Goal: Task Accomplishment & Management: Manage account settings

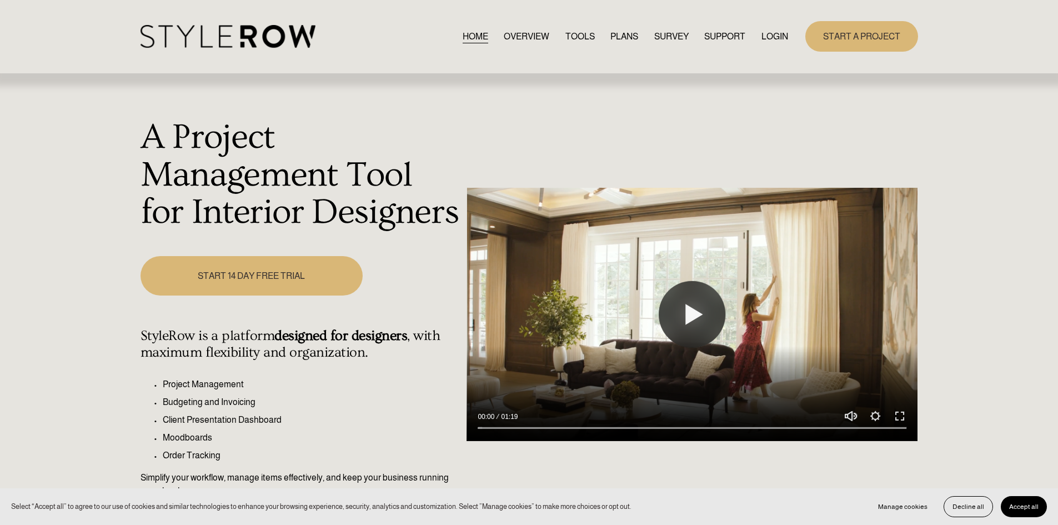
click at [765, 31] on link "LOGIN" at bounding box center [774, 36] width 27 height 15
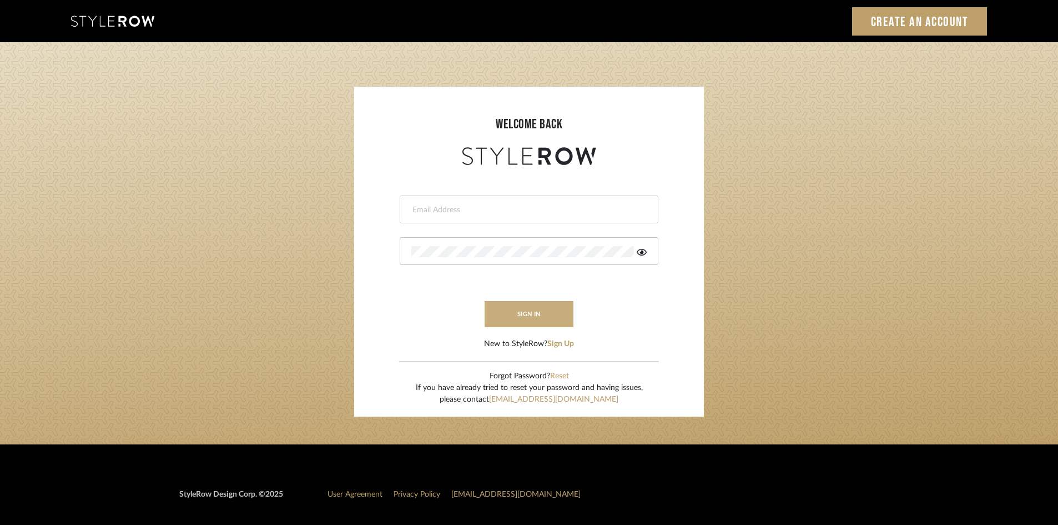
type input "[PERSON_NAME][EMAIL_ADDRESS][DOMAIN_NAME]"
click at [536, 311] on button "sign in" at bounding box center [529, 314] width 89 height 26
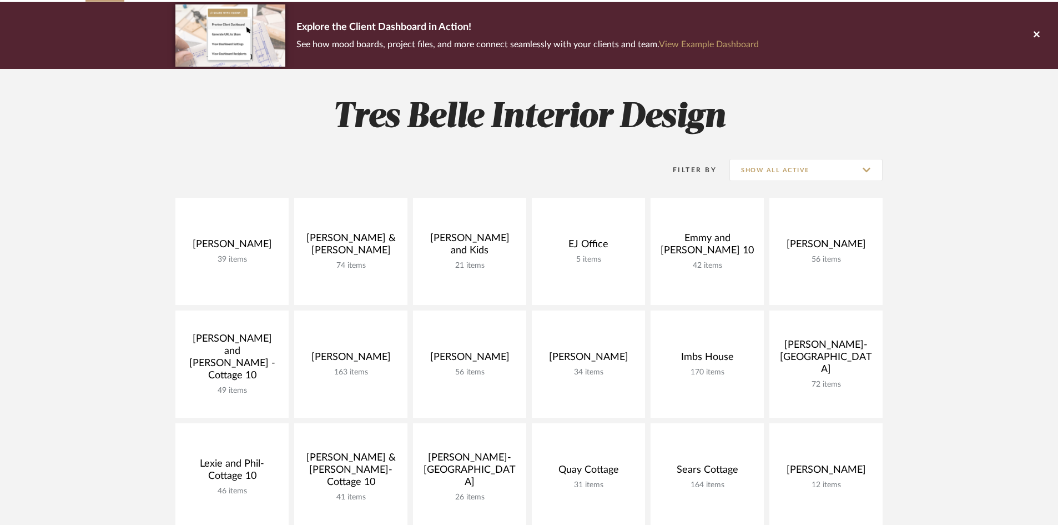
scroll to position [111, 0]
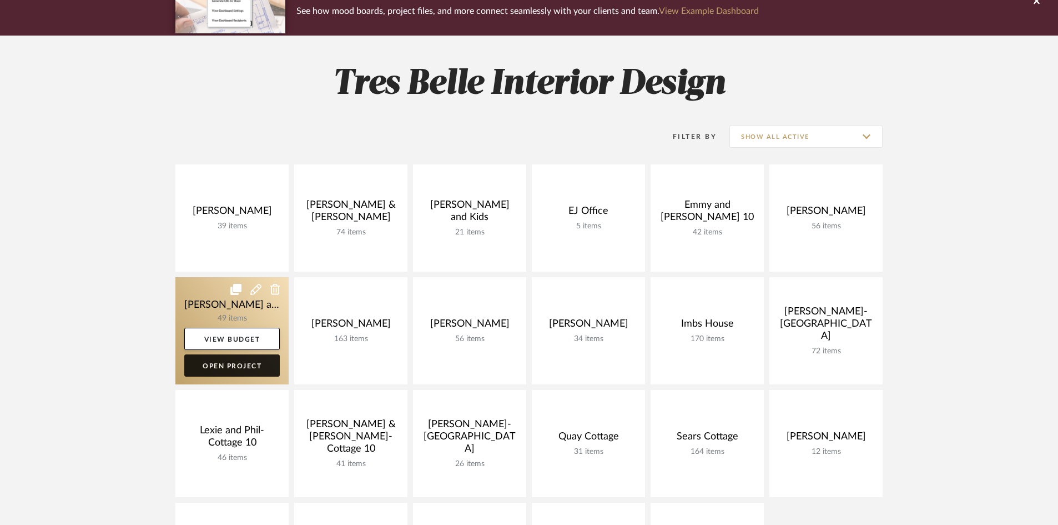
click at [240, 365] on link "Open Project" at bounding box center [232, 365] width 96 height 22
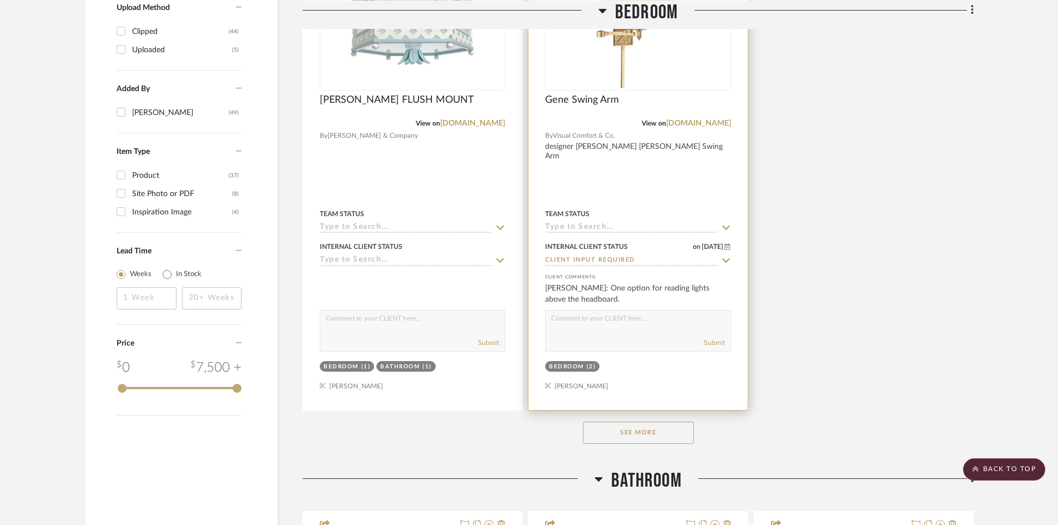
scroll to position [1499, 0]
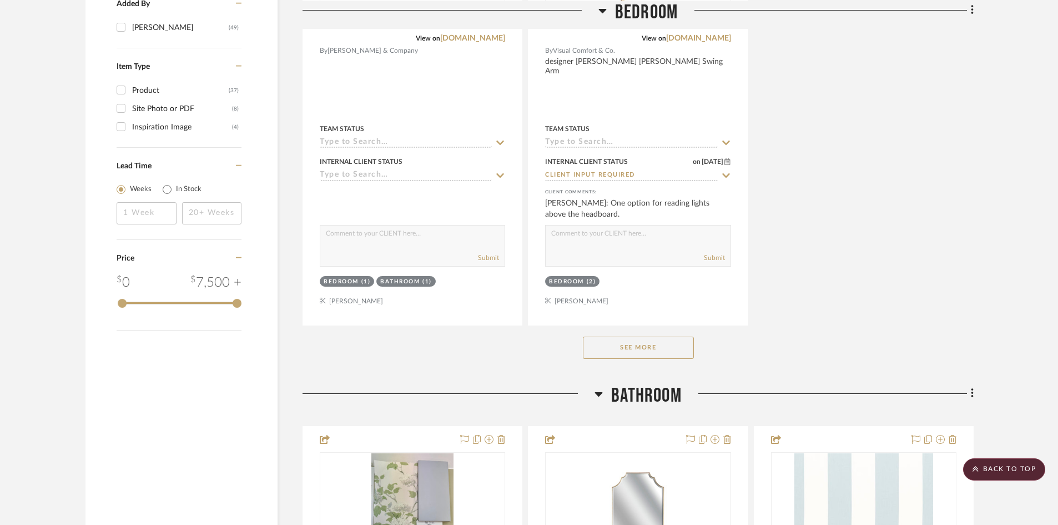
click at [660, 336] on button "See More" at bounding box center [638, 347] width 111 height 22
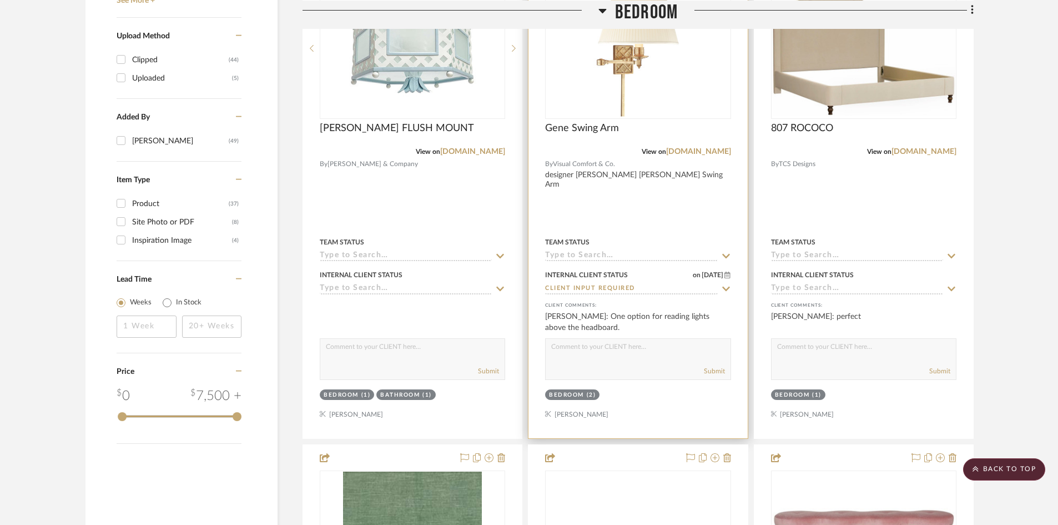
scroll to position [1166, 0]
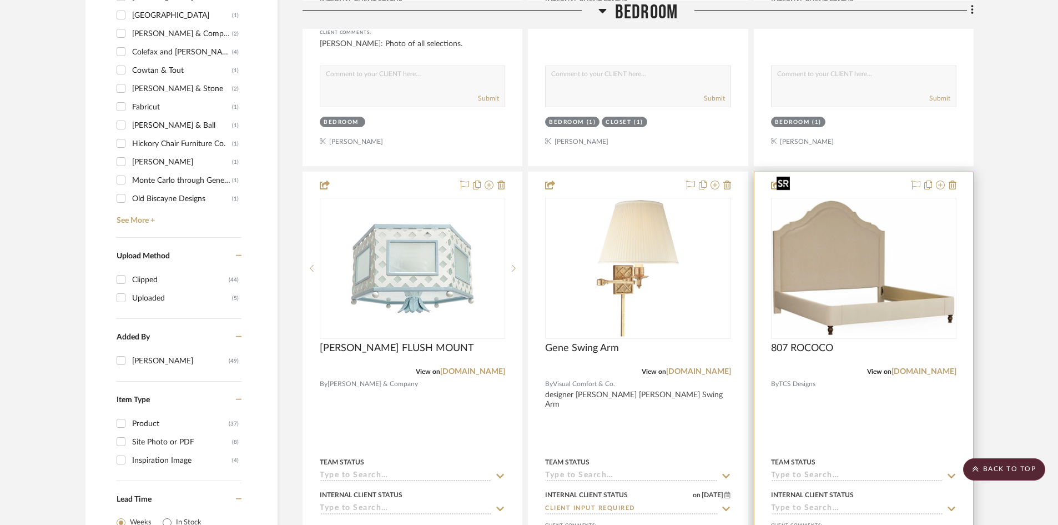
click at [0, 0] on img at bounding box center [0, 0] width 0 height 0
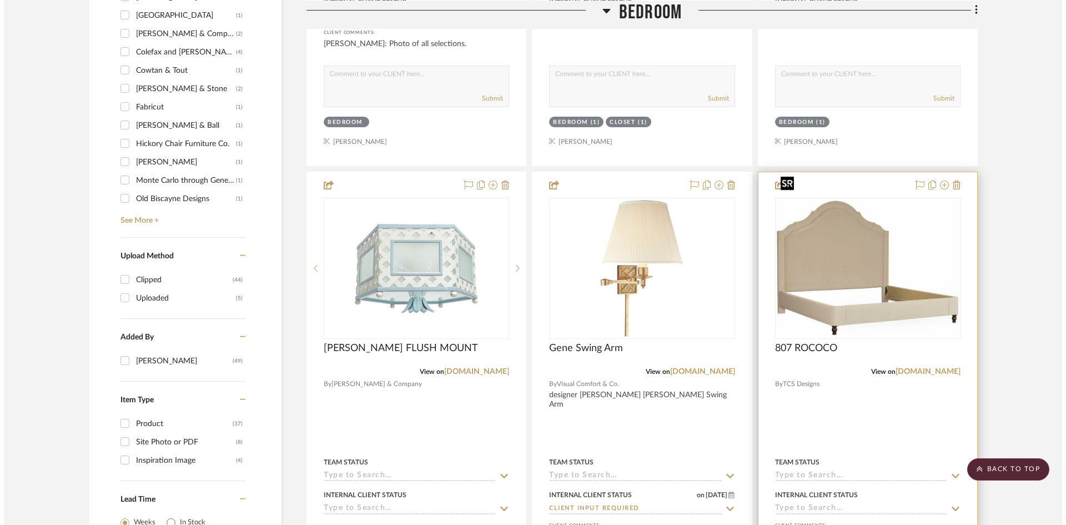
scroll to position [0, 0]
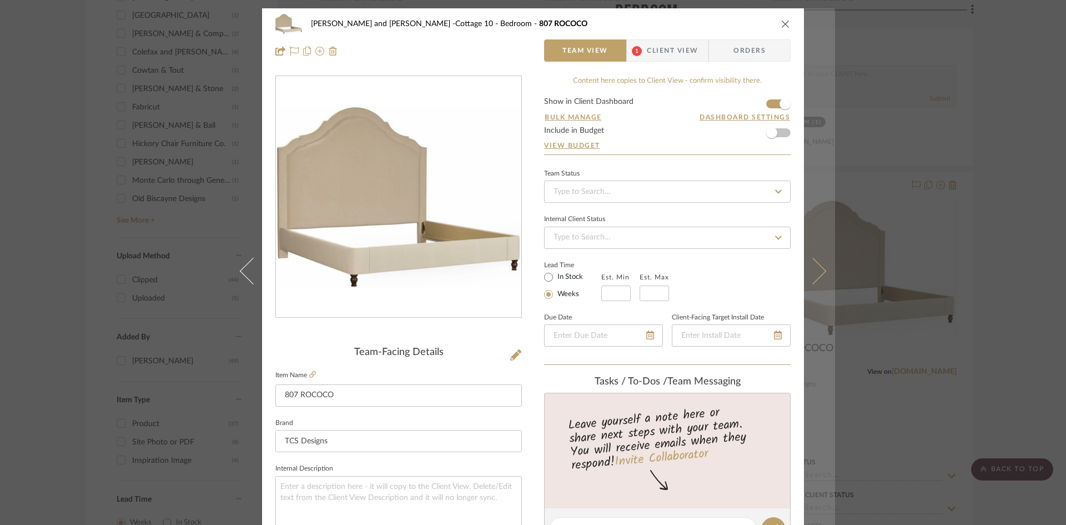
click at [815, 269] on icon at bounding box center [813, 270] width 27 height 27
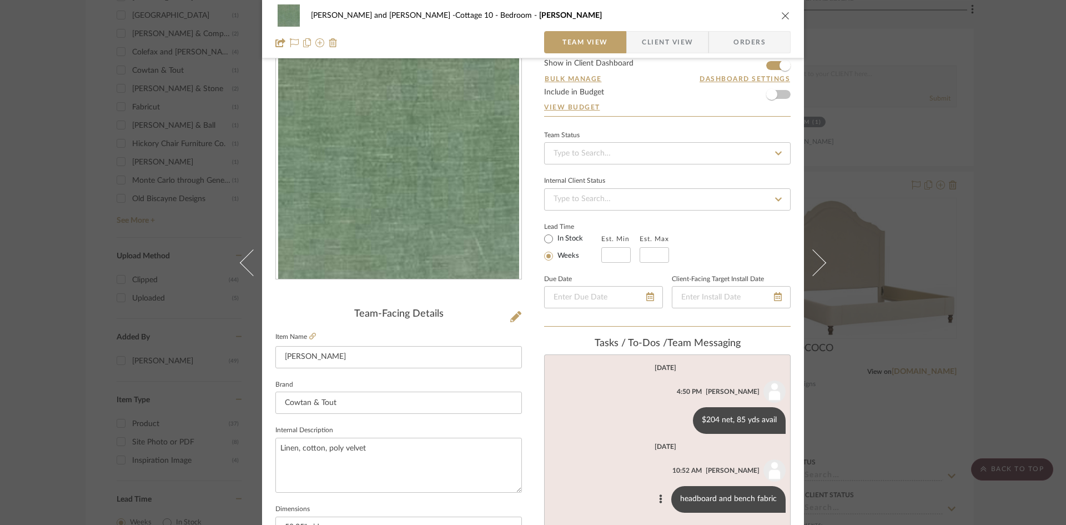
scroll to position [111, 0]
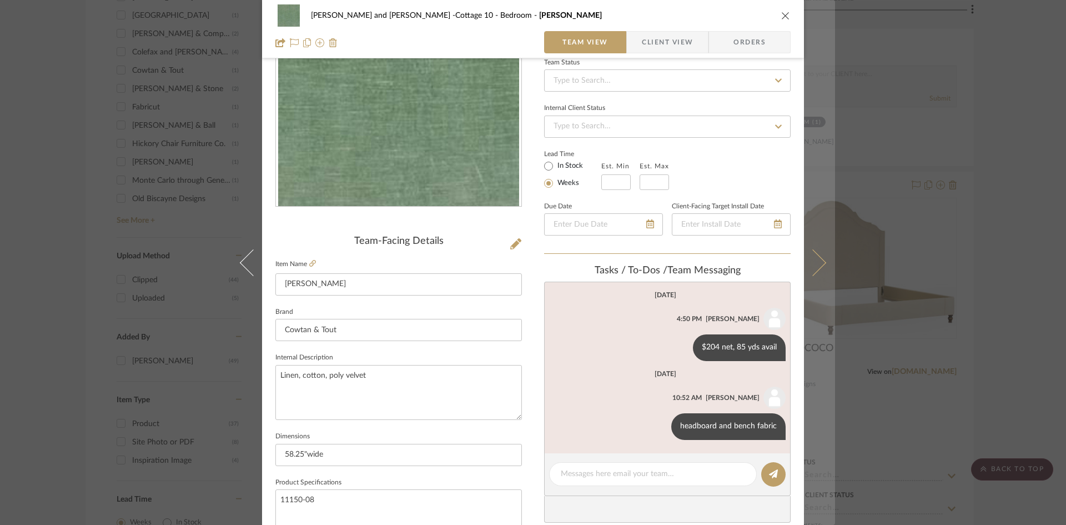
click at [818, 265] on icon at bounding box center [813, 262] width 27 height 27
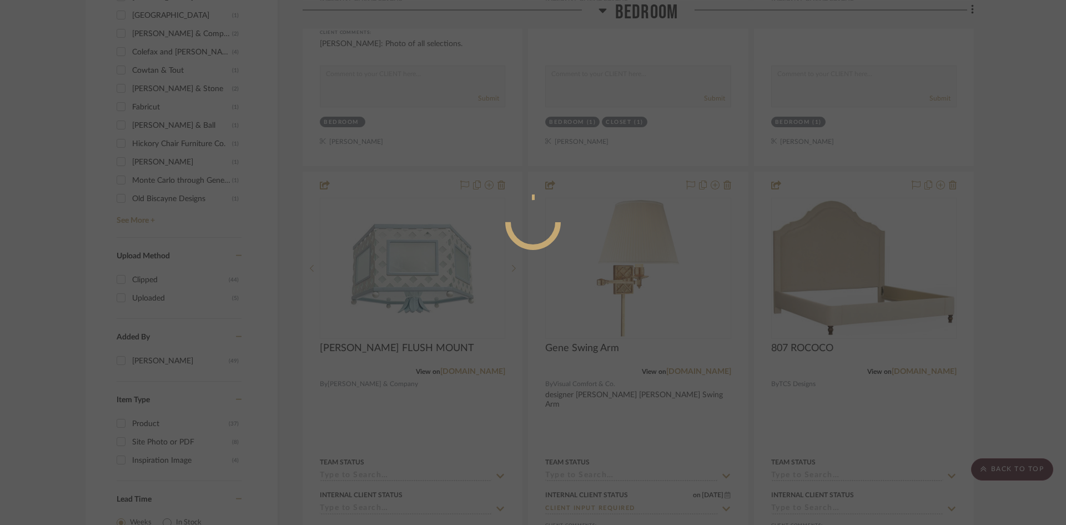
scroll to position [0, 0]
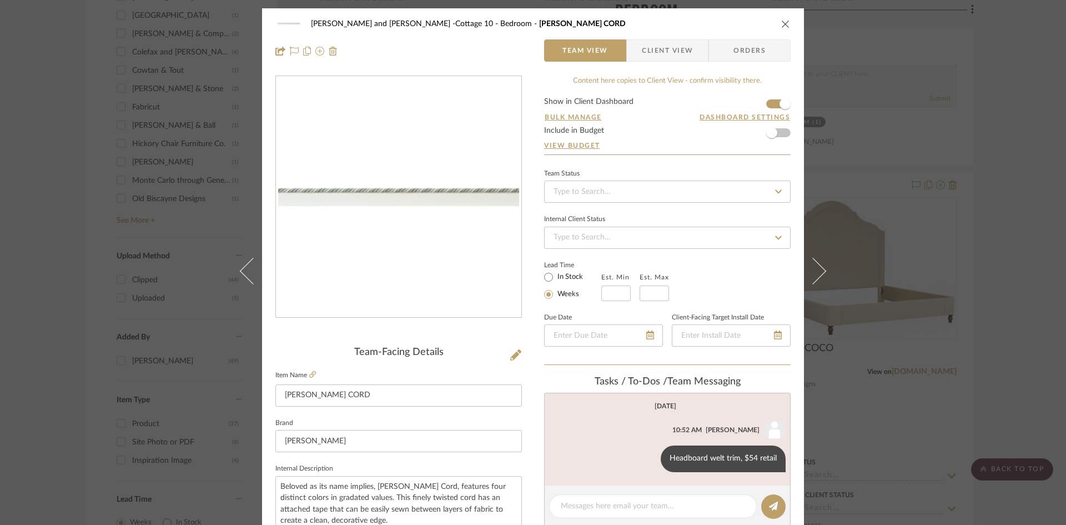
click at [818, 265] on button at bounding box center [819, 270] width 31 height 525
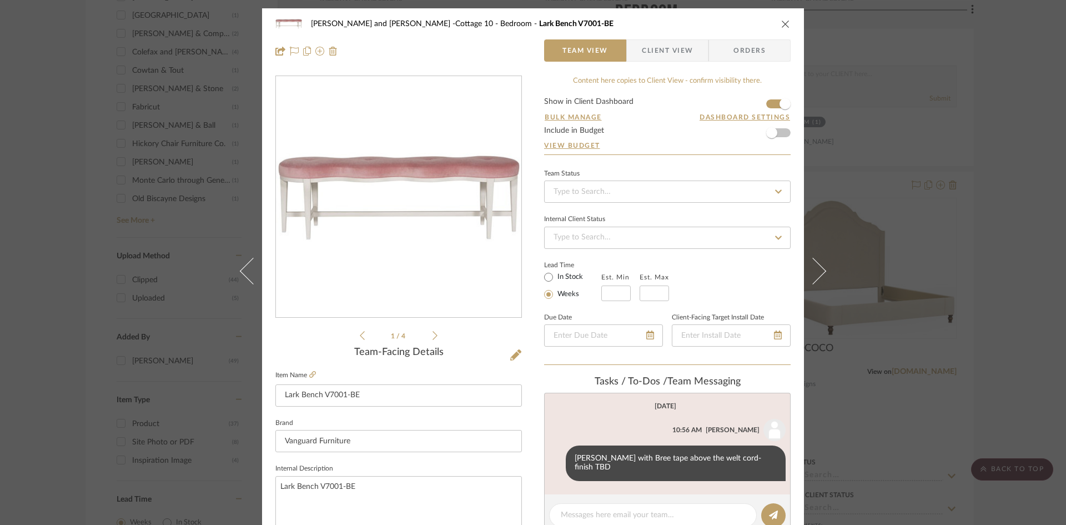
click at [818, 265] on button at bounding box center [819, 270] width 31 height 525
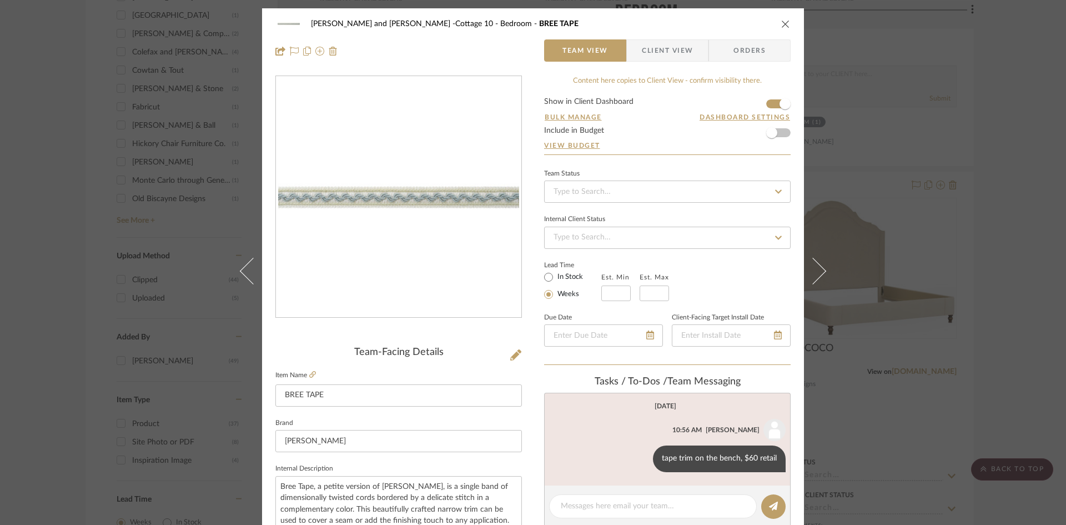
click at [818, 265] on button at bounding box center [819, 270] width 31 height 525
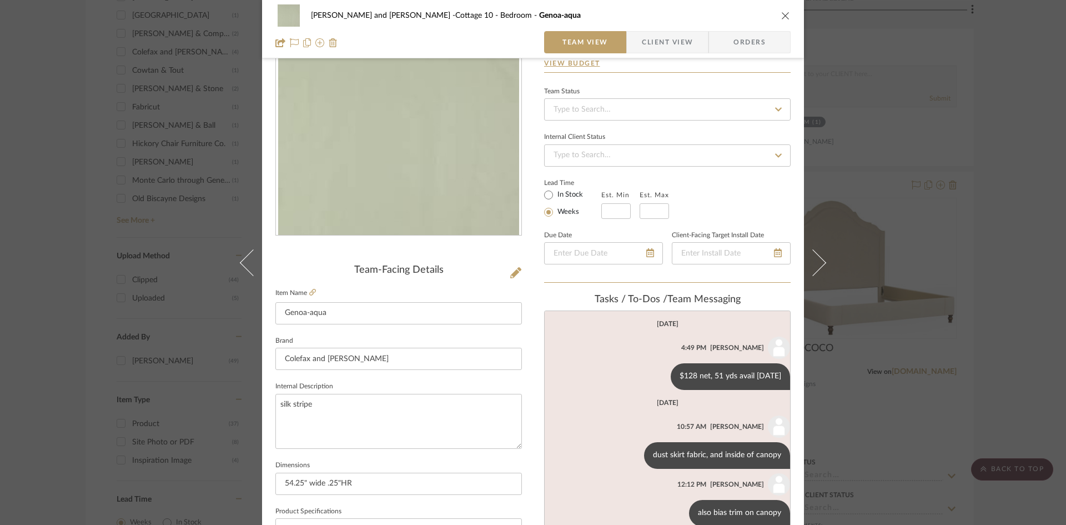
scroll to position [111, 0]
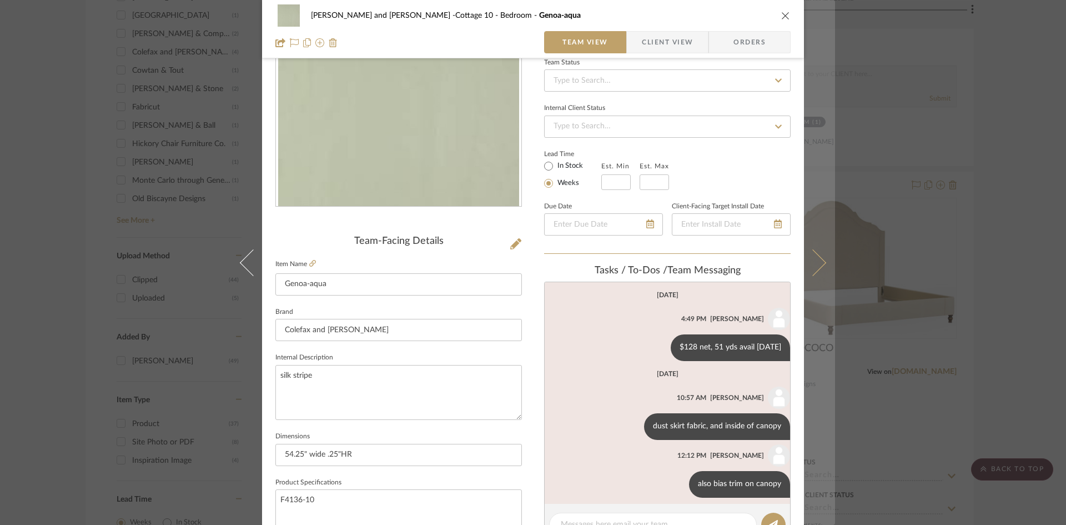
click at [819, 265] on icon at bounding box center [813, 262] width 27 height 27
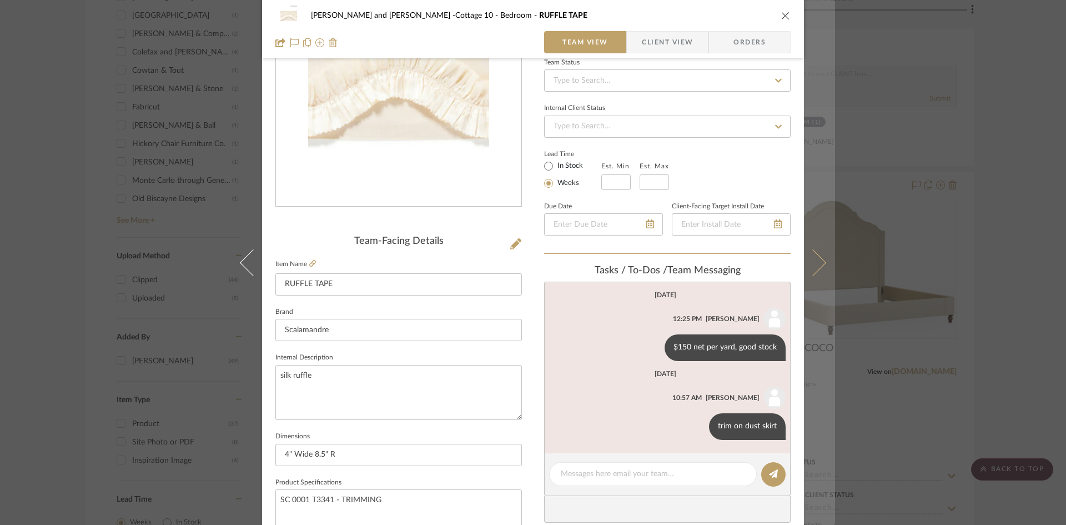
click at [816, 265] on icon at bounding box center [813, 262] width 27 height 27
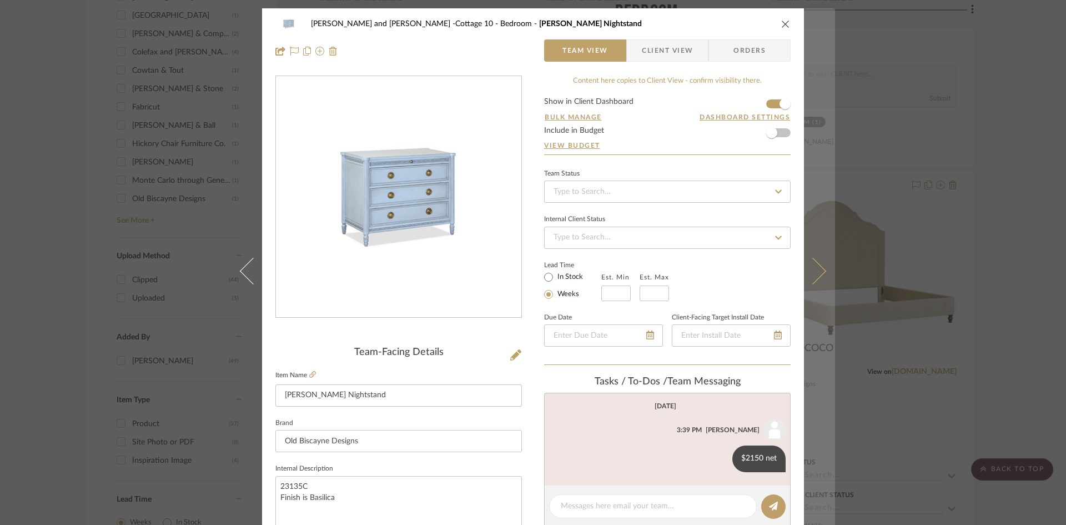
click at [814, 269] on icon at bounding box center [813, 270] width 27 height 27
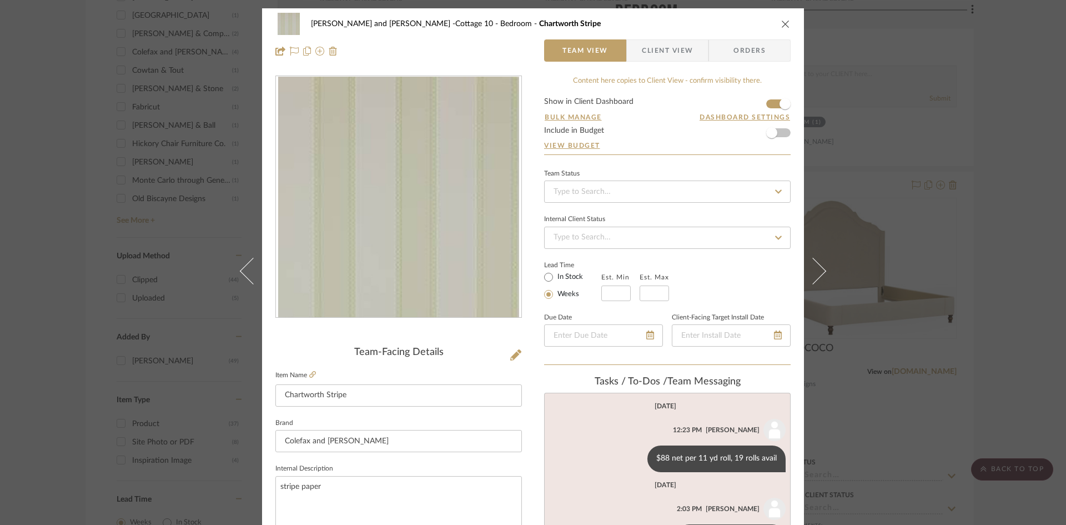
click at [814, 269] on icon at bounding box center [813, 270] width 27 height 27
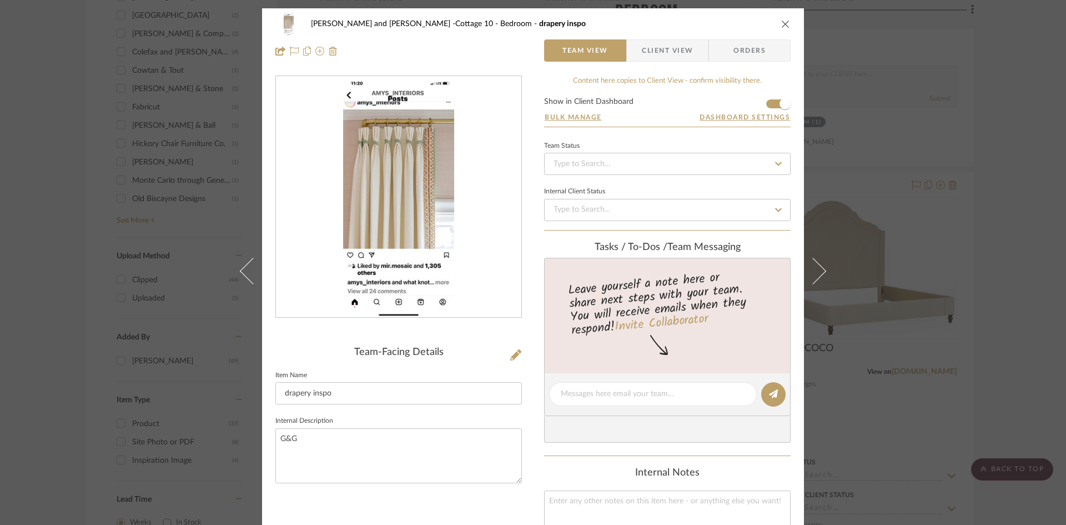
click at [814, 269] on icon at bounding box center [813, 270] width 27 height 27
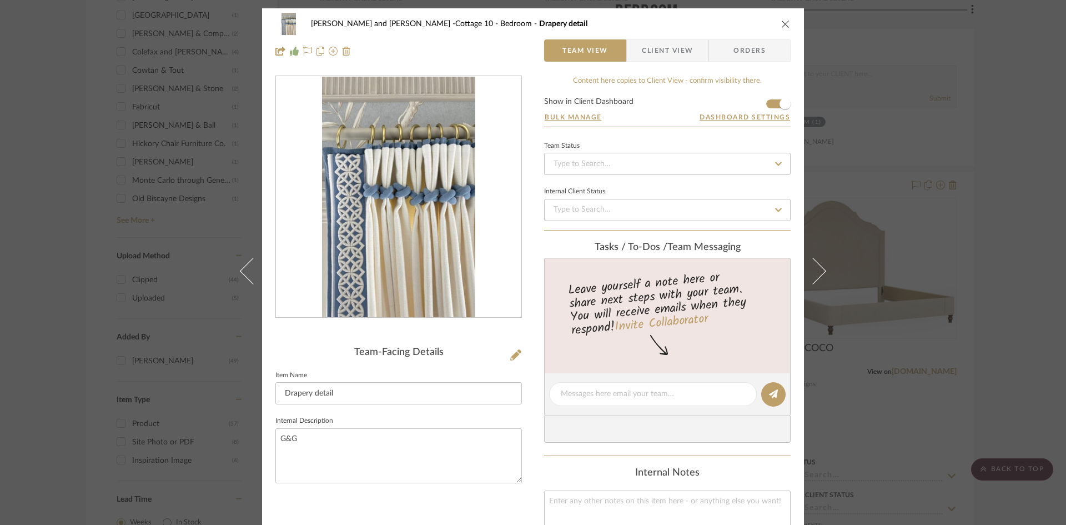
click at [814, 269] on icon at bounding box center [813, 270] width 27 height 27
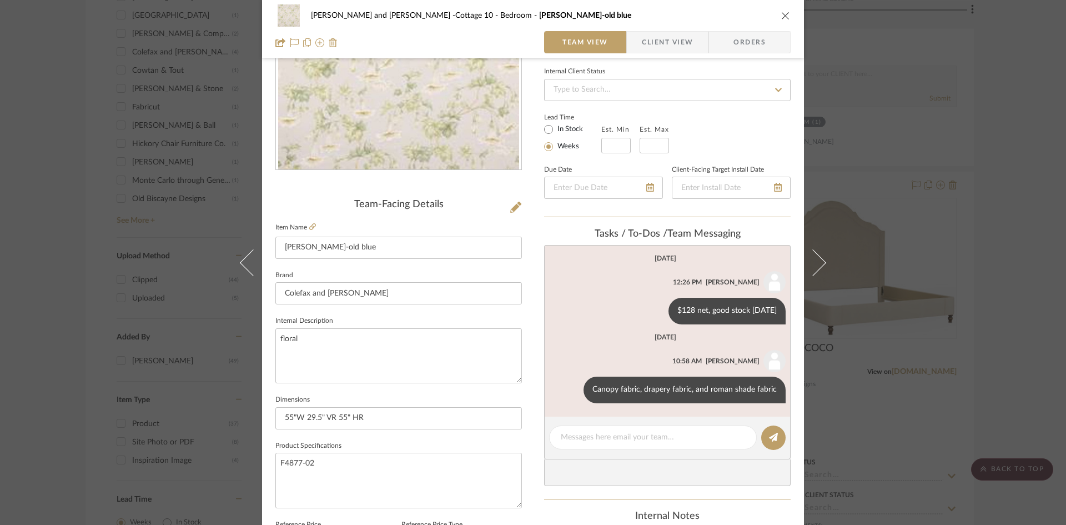
scroll to position [167, 0]
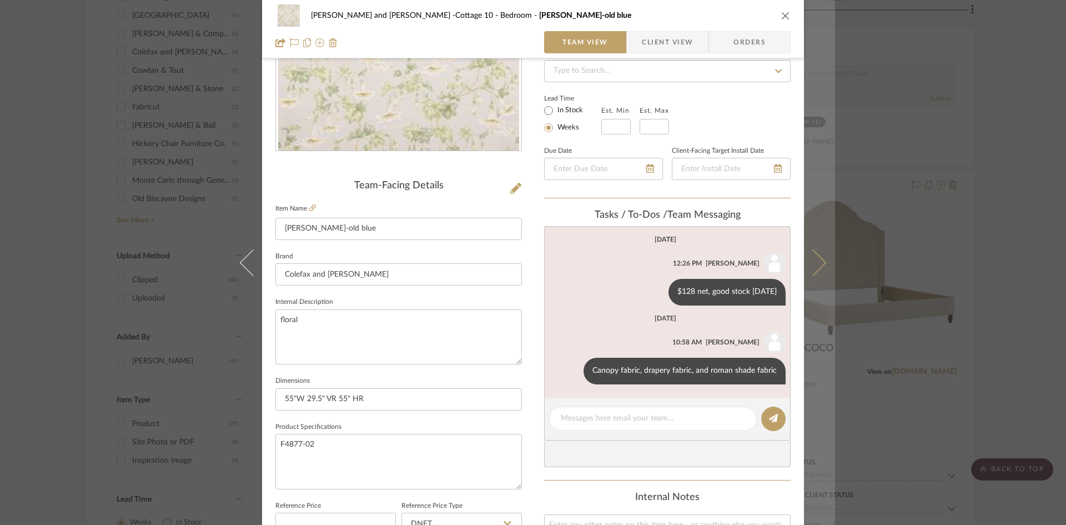
click at [816, 263] on icon at bounding box center [813, 262] width 27 height 27
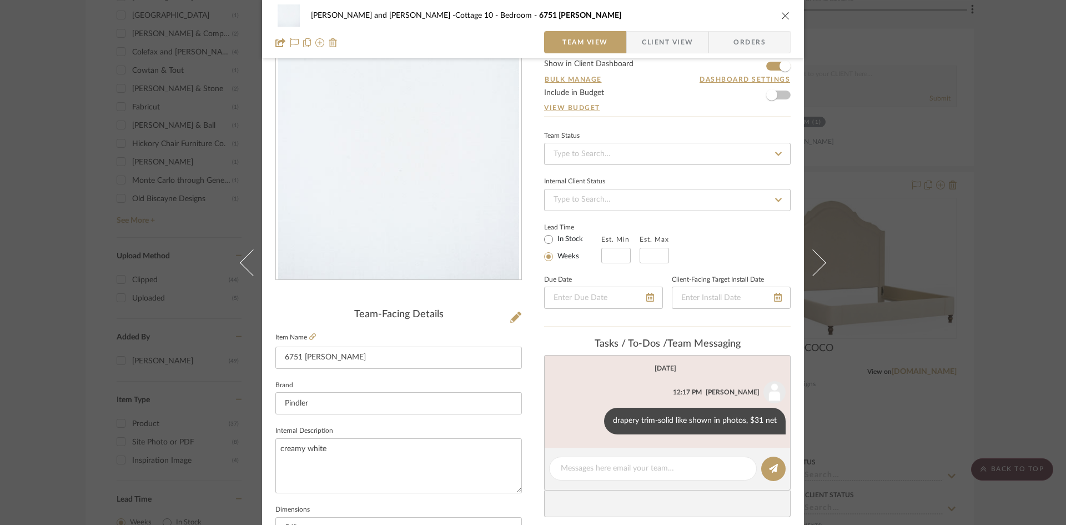
scroll to position [56, 0]
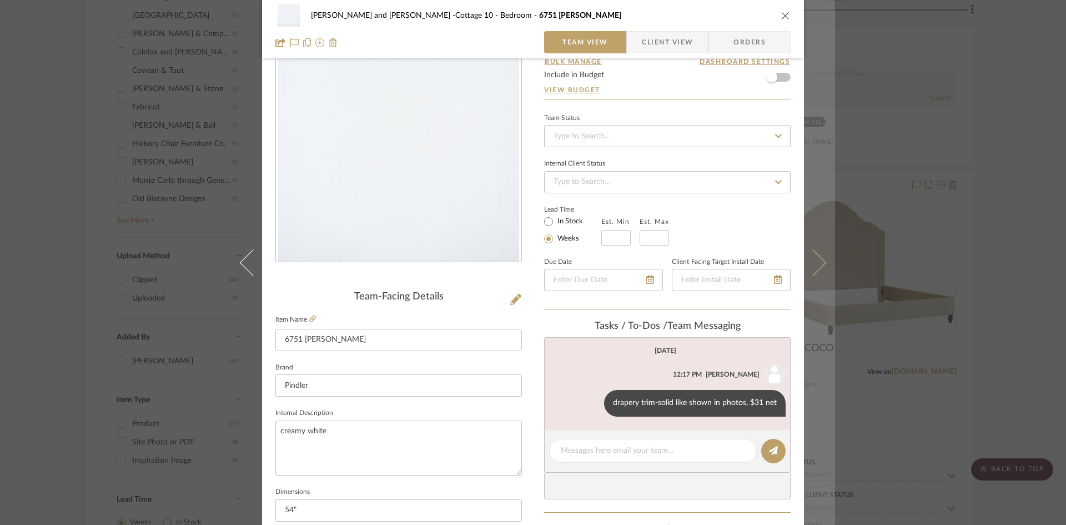
click at [816, 265] on icon at bounding box center [813, 262] width 27 height 27
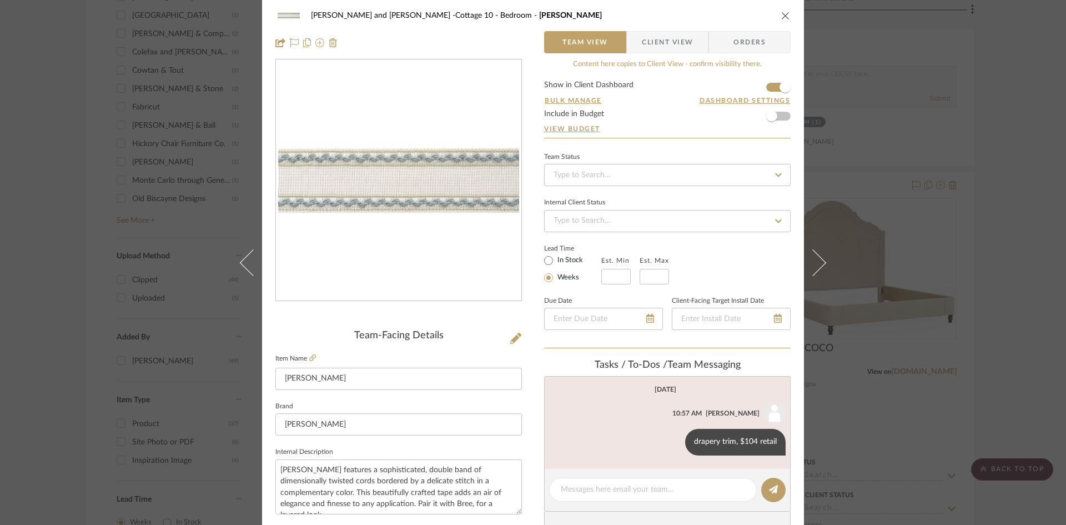
scroll to position [0, 0]
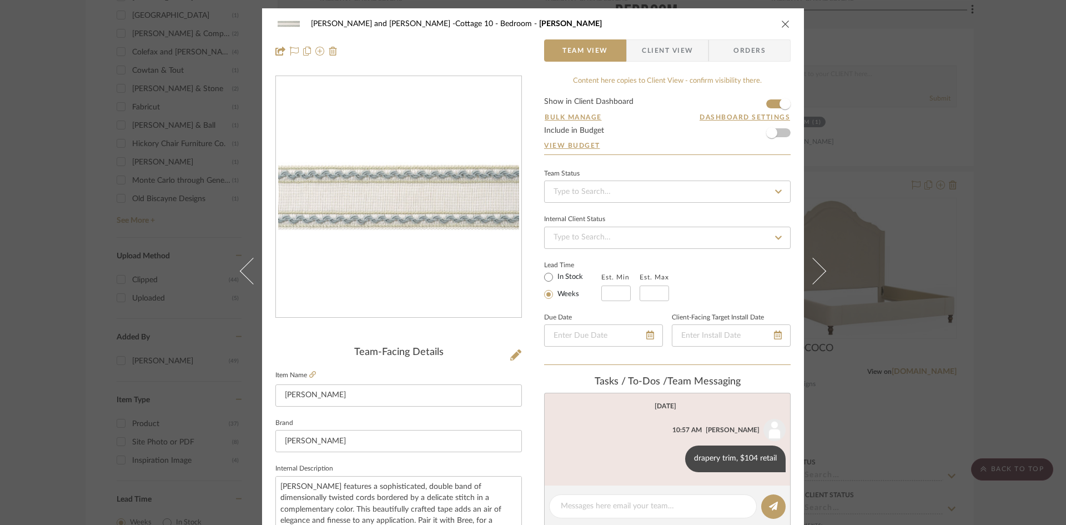
click at [782, 24] on icon "close" at bounding box center [785, 23] width 9 height 9
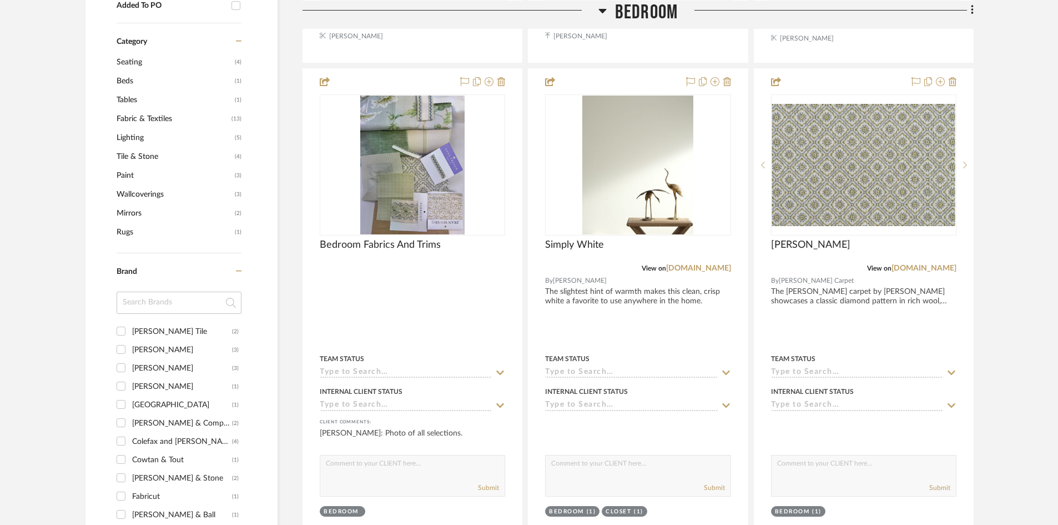
scroll to position [777, 0]
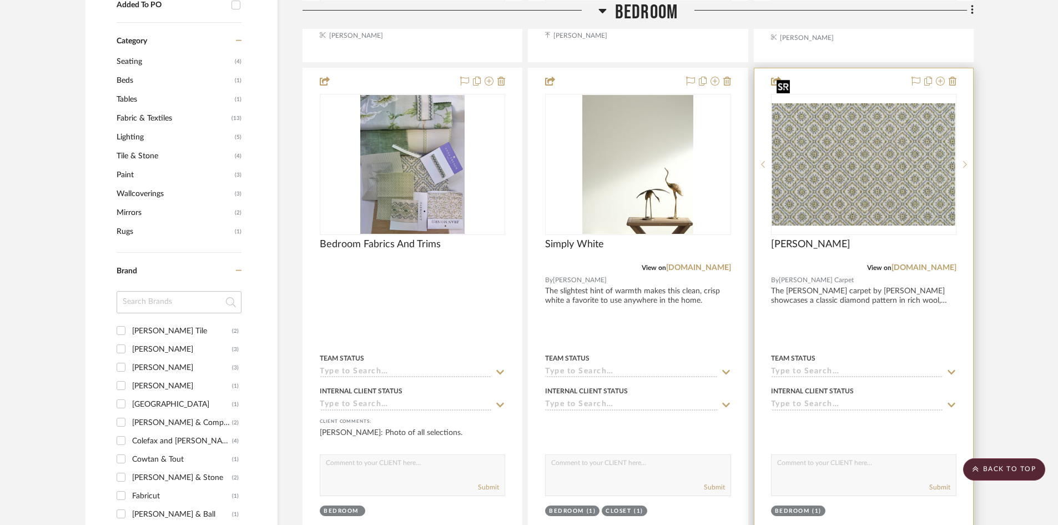
click at [865, 183] on img "0" at bounding box center [863, 164] width 183 height 122
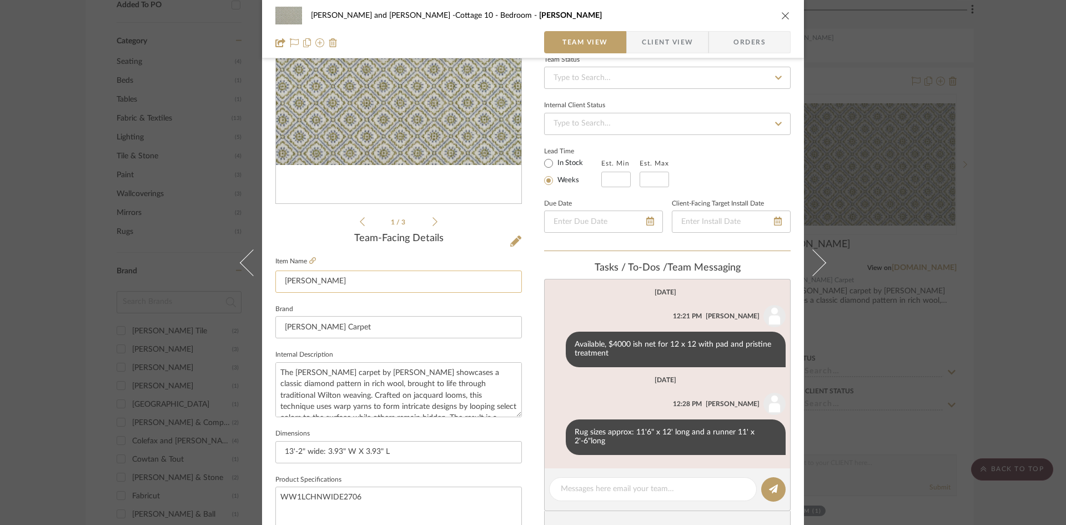
scroll to position [111, 0]
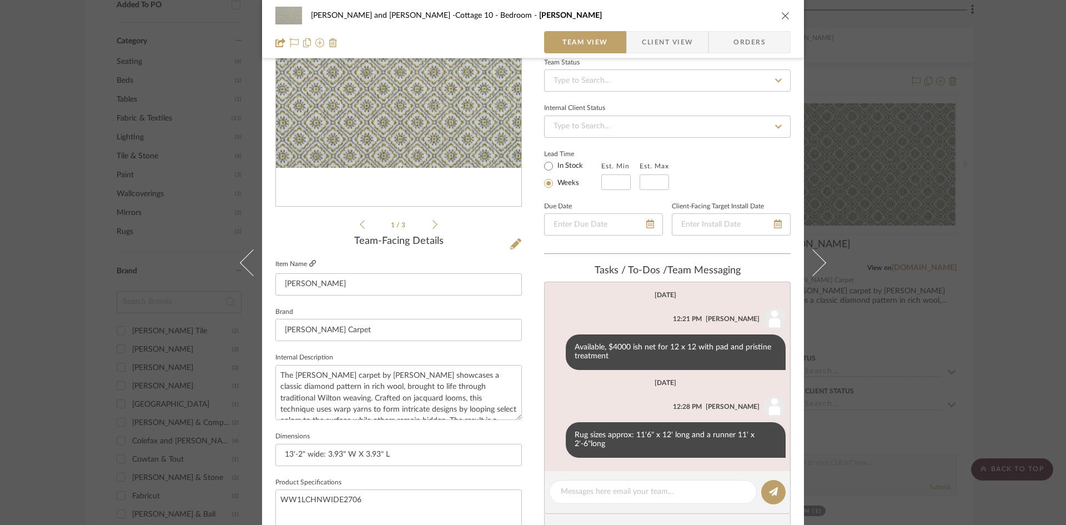
click at [309, 262] on icon at bounding box center [312, 263] width 7 height 7
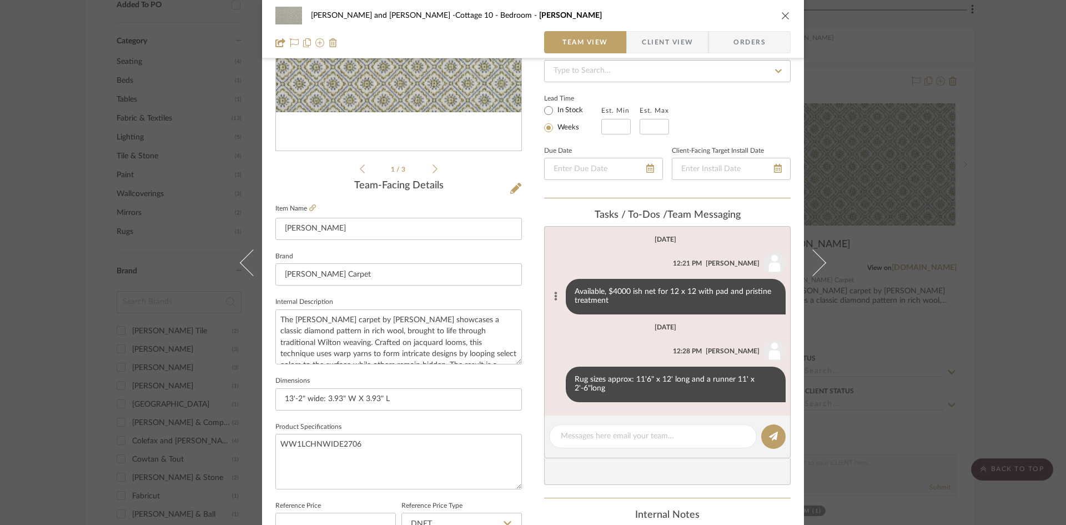
click at [554, 295] on icon at bounding box center [555, 296] width 3 height 9
click at [506, 307] on span "Delete" at bounding box center [500, 309] width 46 height 9
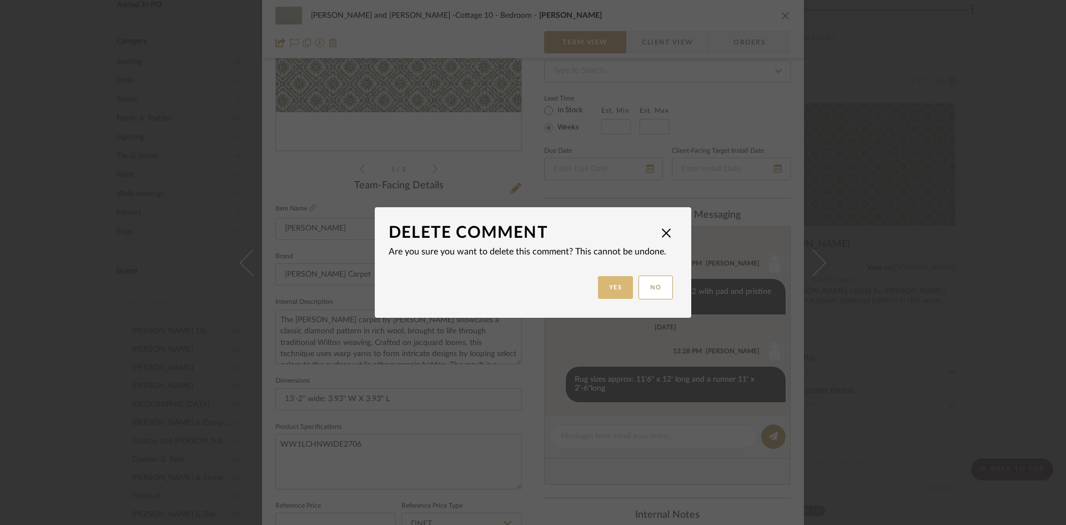
click at [607, 284] on button "Yes" at bounding box center [616, 287] width 36 height 23
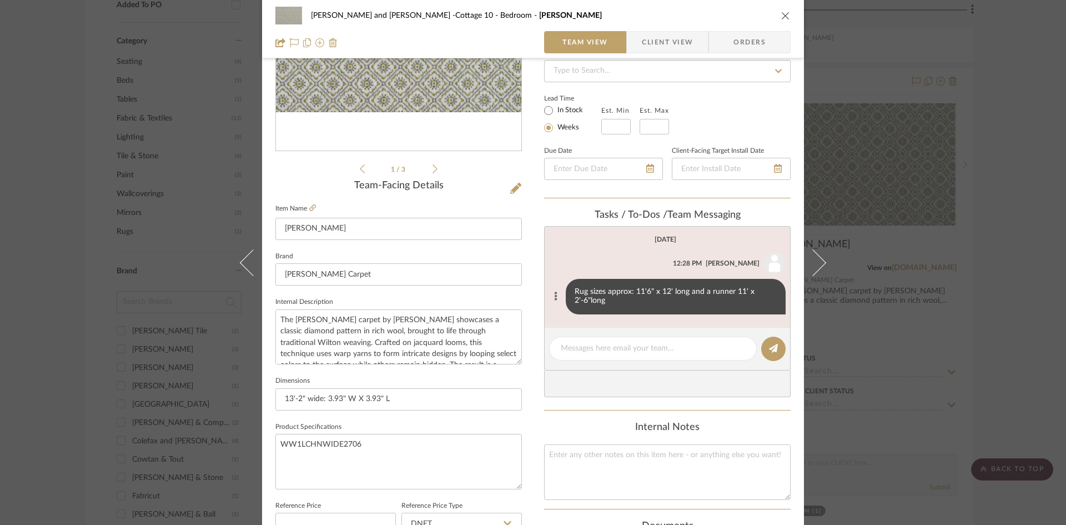
click at [554, 292] on icon at bounding box center [555, 296] width 3 height 9
click at [505, 281] on span "Edit Message" at bounding box center [500, 282] width 46 height 9
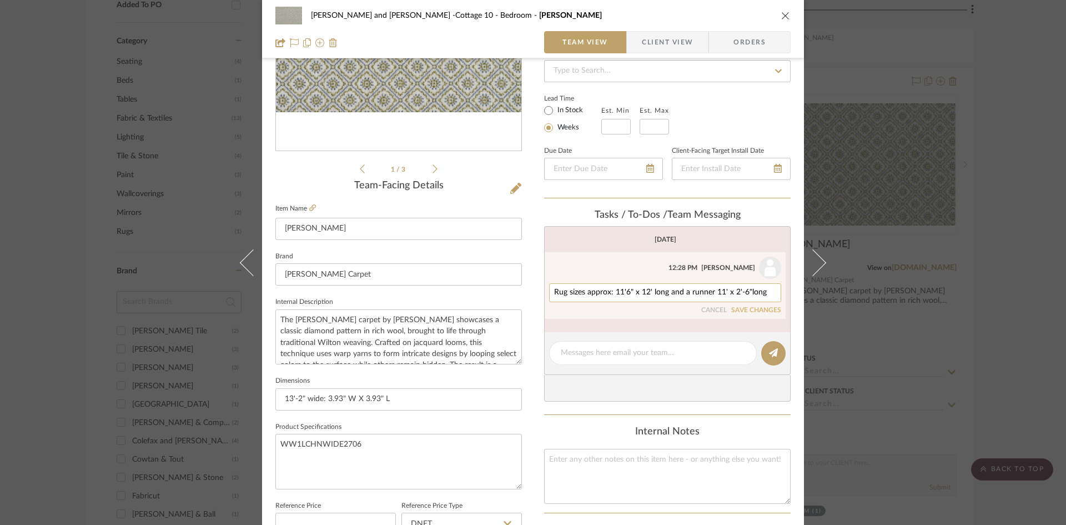
click at [667, 291] on textarea "Rug sizes approx: 11'6" x 12' long and a runner 11' x 2'-6"long" at bounding box center [665, 292] width 222 height 9
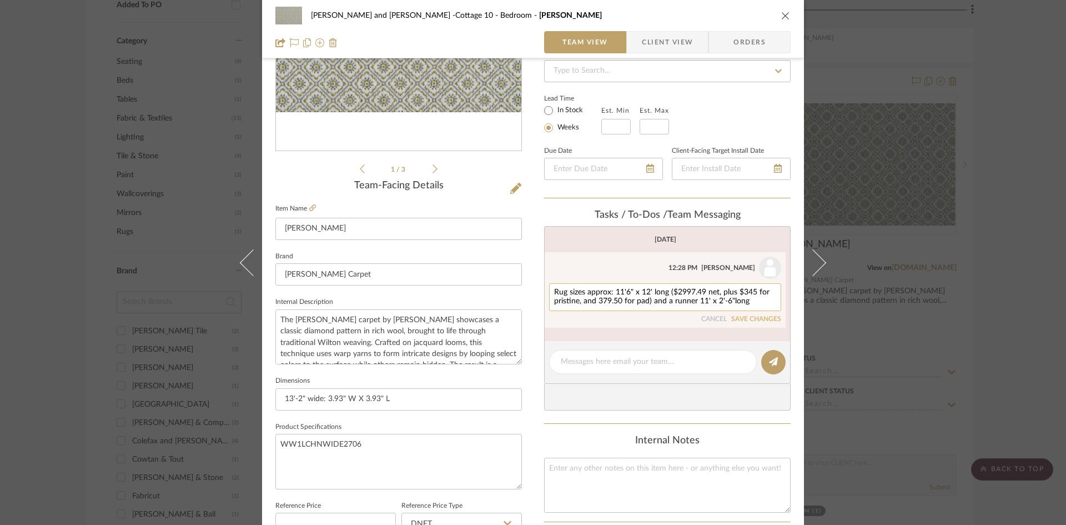
click at [751, 301] on textarea "Rug sizes approx: 11'6" x 12' long ($2997.49 net, plus $345 for pristine, and 3…" at bounding box center [665, 297] width 222 height 18
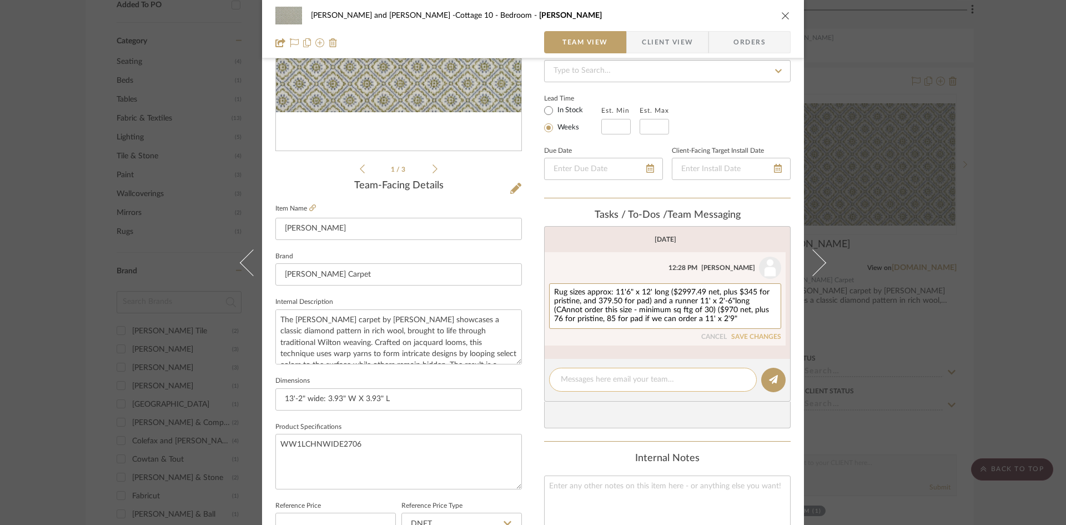
type textarea "Rug sizes approx: 11'6" x 12' long ($2997.49 net, plus $345 for pristine, and 3…"
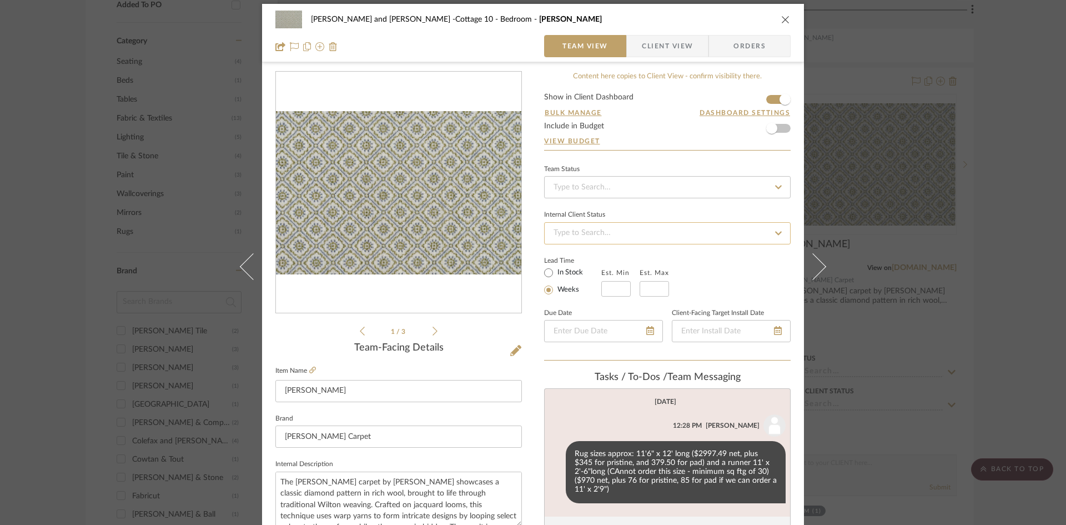
scroll to position [0, 0]
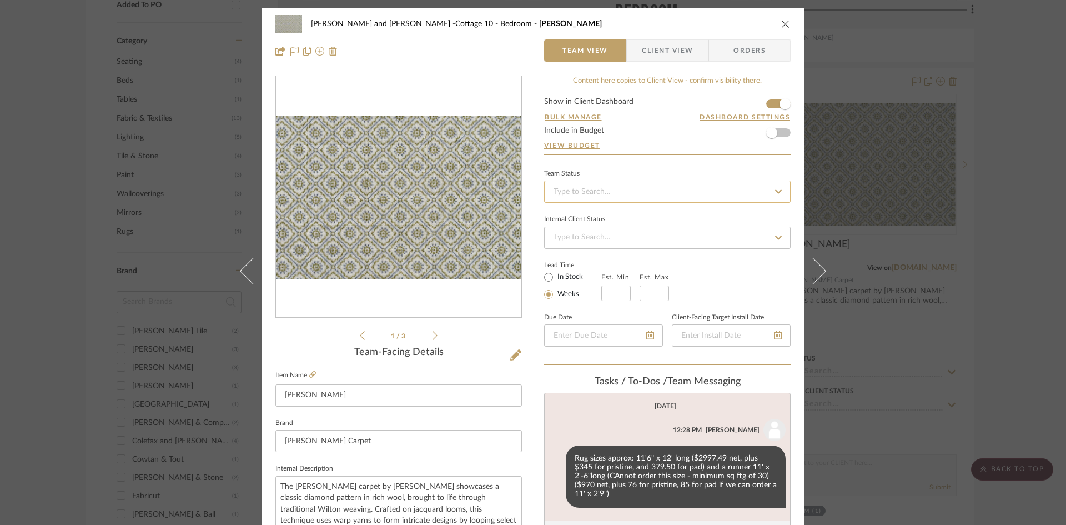
click at [640, 192] on input at bounding box center [667, 191] width 247 height 22
type input "added"
click at [626, 223] on span "Added to Presentation" at bounding box center [590, 221] width 77 height 8
type input "[DATE]"
type input "Added to Presentation"
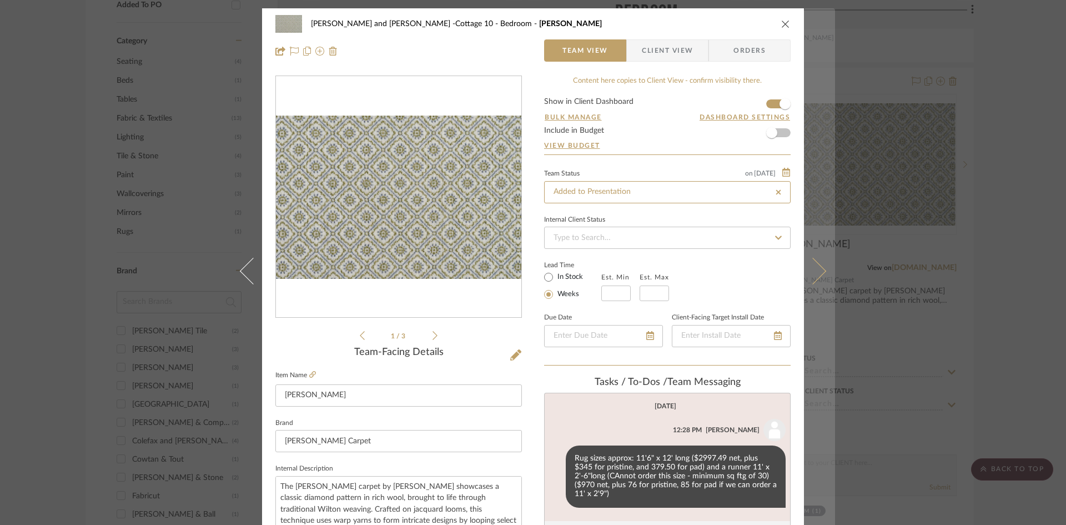
type input "[DATE]"
type input "Added to Presentation"
click at [820, 267] on button at bounding box center [819, 270] width 31 height 525
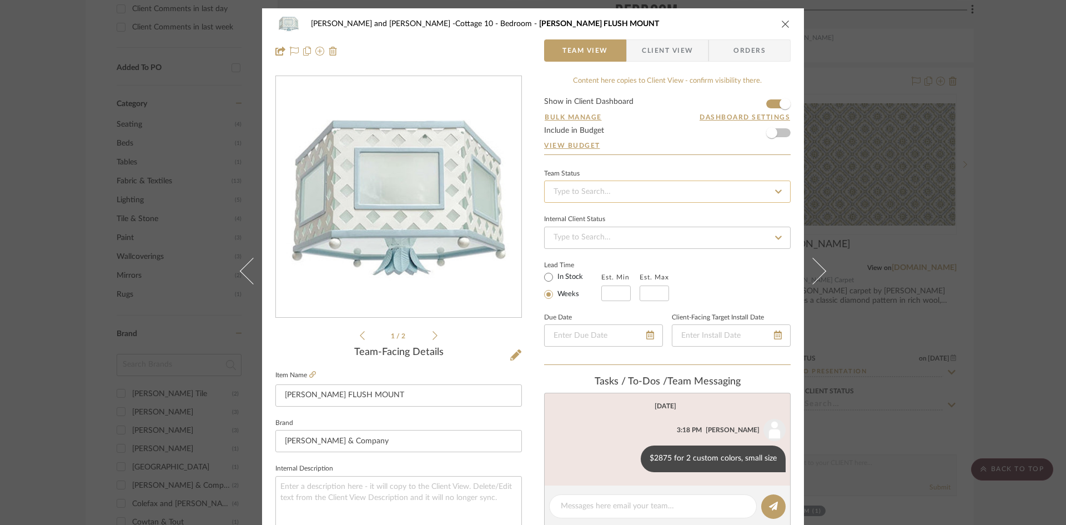
click at [636, 192] on input at bounding box center [667, 191] width 247 height 22
type input "added"
click at [619, 222] on span "Added to Presentation" at bounding box center [590, 221] width 77 height 8
type input "[DATE]"
type input "Added to Presentation"
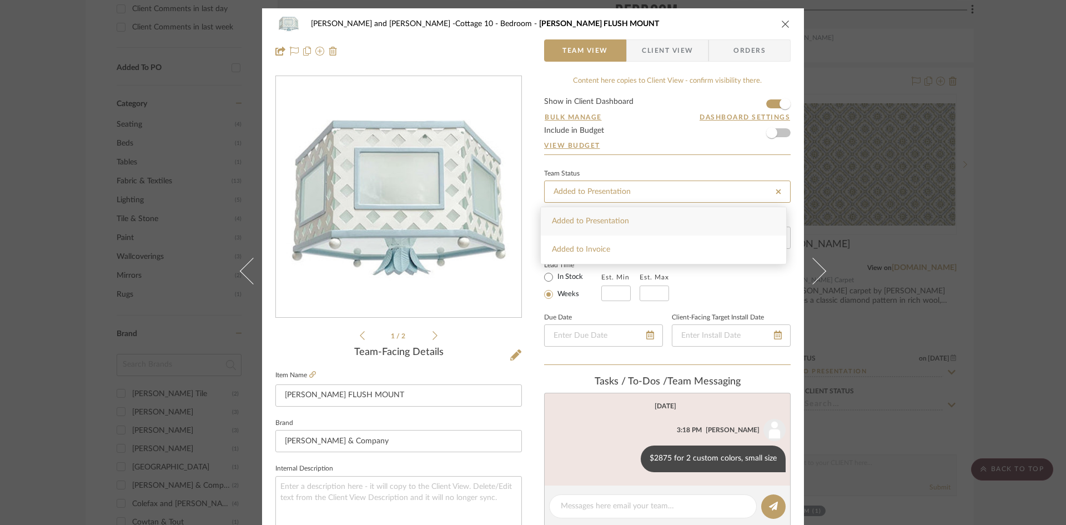
type input "[DATE]"
type input "Added to Presentation"
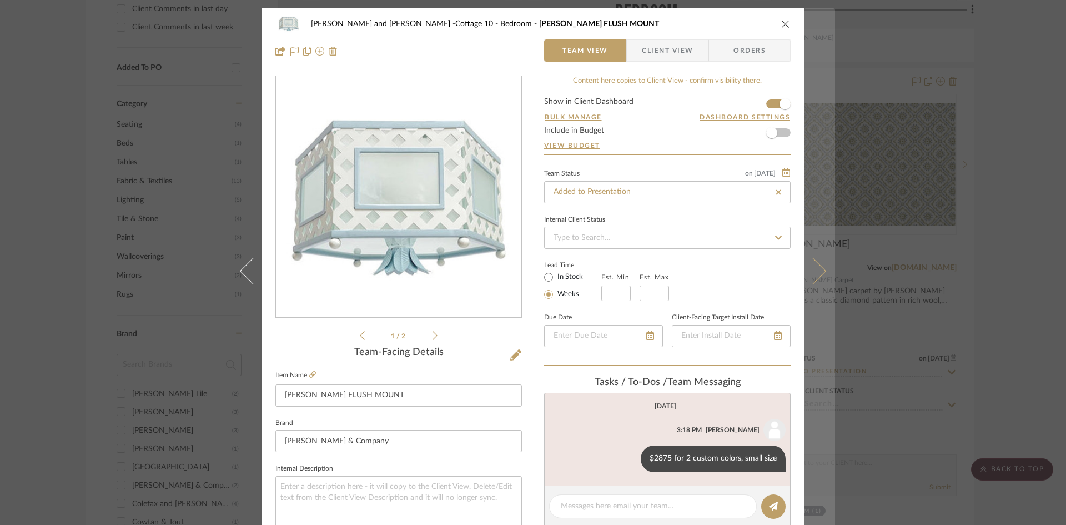
click at [816, 274] on icon at bounding box center [813, 270] width 27 height 27
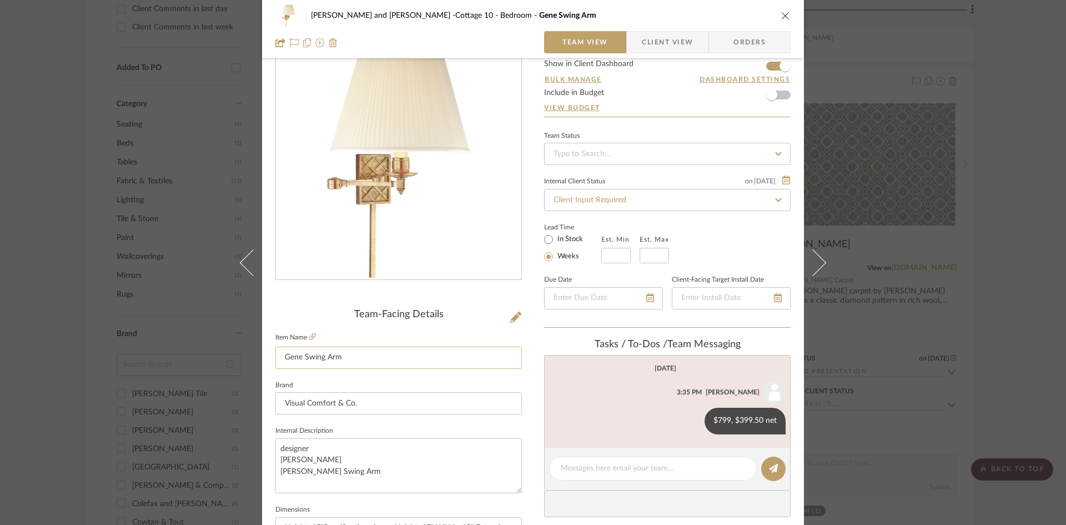
scroll to position [56, 0]
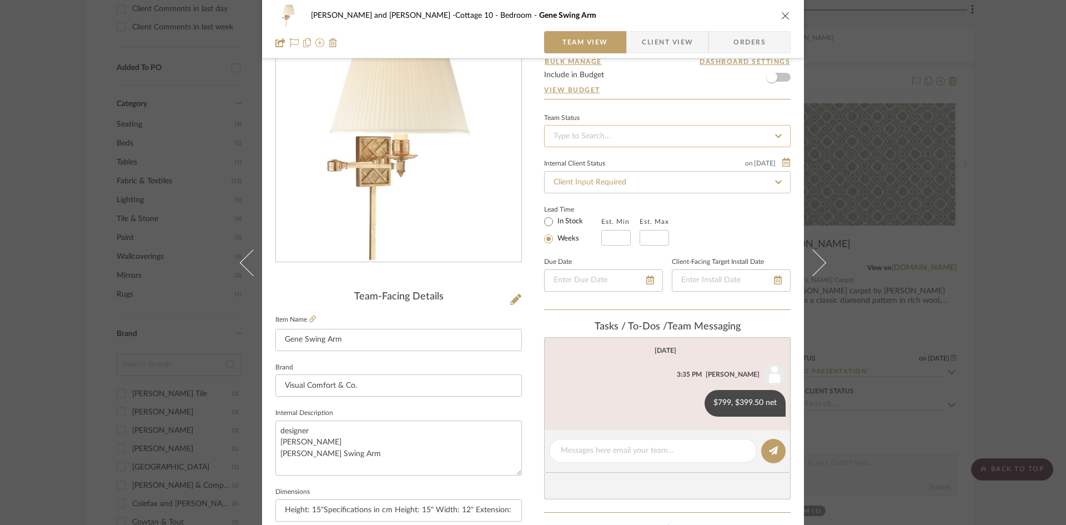
click at [659, 139] on input at bounding box center [667, 136] width 247 height 22
type input "added"
click at [651, 159] on div "Added to Presentation" at bounding box center [663, 166] width 245 height 28
type input "[DATE]"
type input "Added to Presentation"
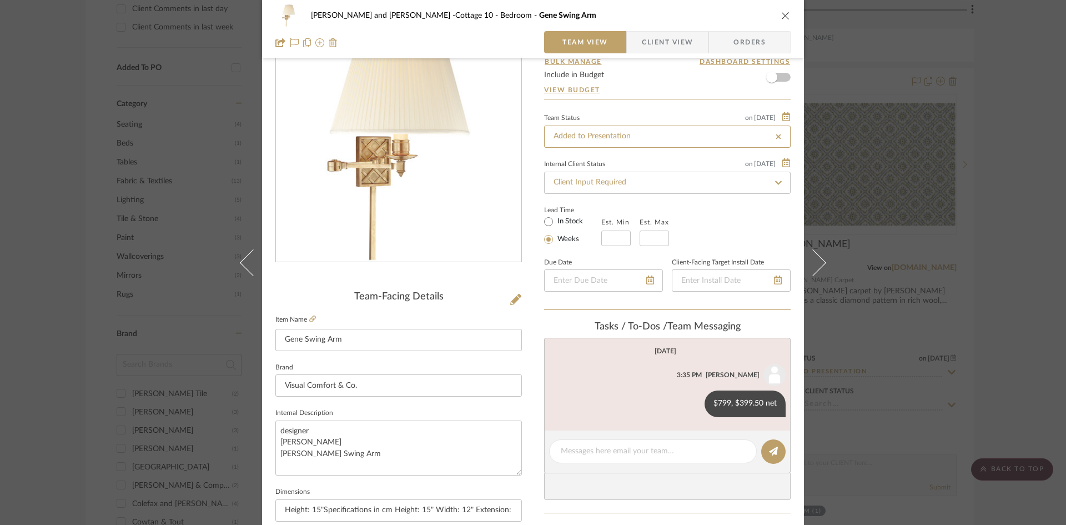
type input "[DATE]"
type input "Added to Presentation"
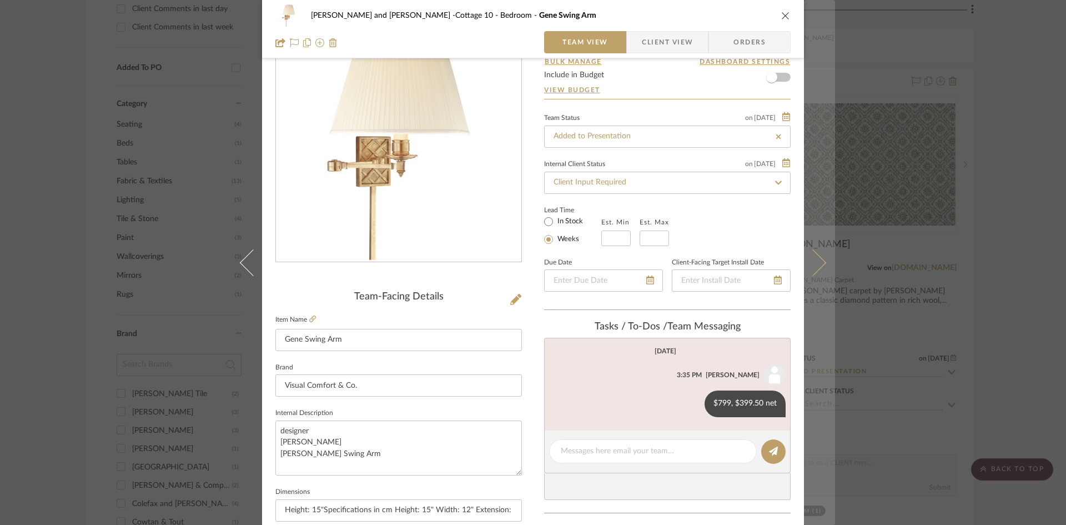
click at [815, 261] on icon at bounding box center [813, 262] width 27 height 27
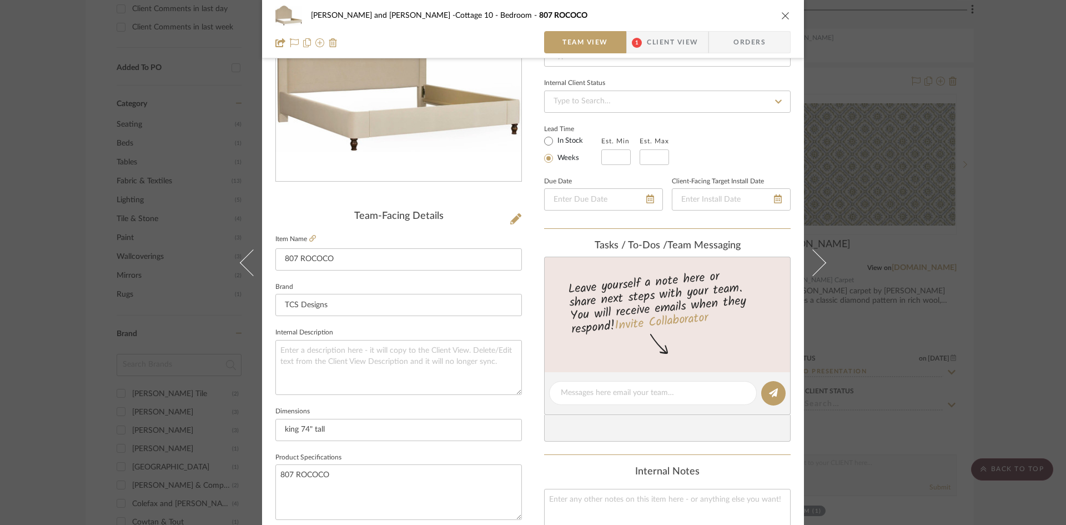
scroll to position [111, 0]
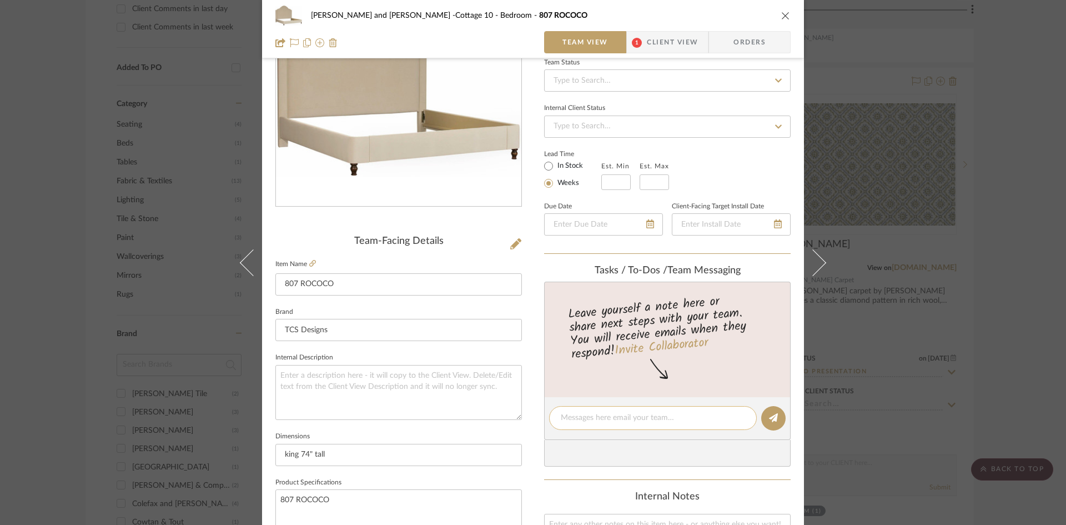
click at [679, 422] on textarea at bounding box center [653, 418] width 184 height 12
type textarea "Need finish"
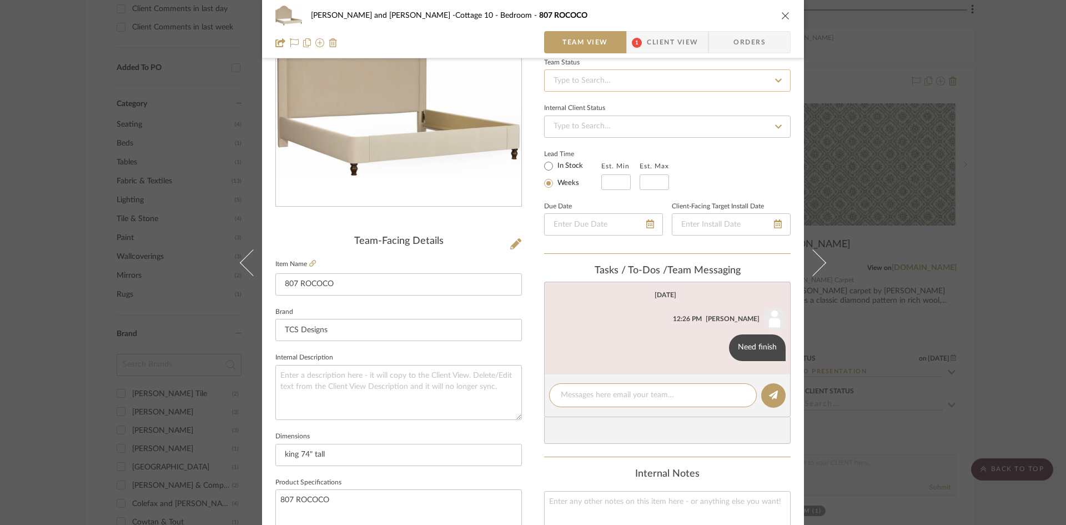
click at [615, 82] on input at bounding box center [667, 80] width 247 height 22
type input "added"
click at [599, 112] on span "Added to Presentation" at bounding box center [590, 110] width 77 height 8
type input "[DATE]"
type input "Added to Presentation"
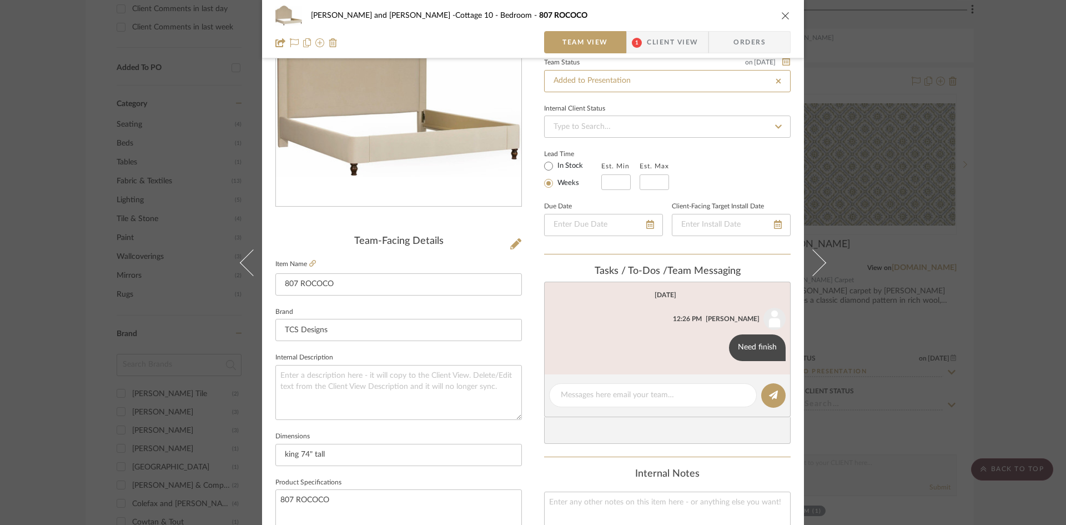
type input "[DATE]"
type input "Added to Presentation"
click at [309, 262] on icon at bounding box center [312, 263] width 7 height 7
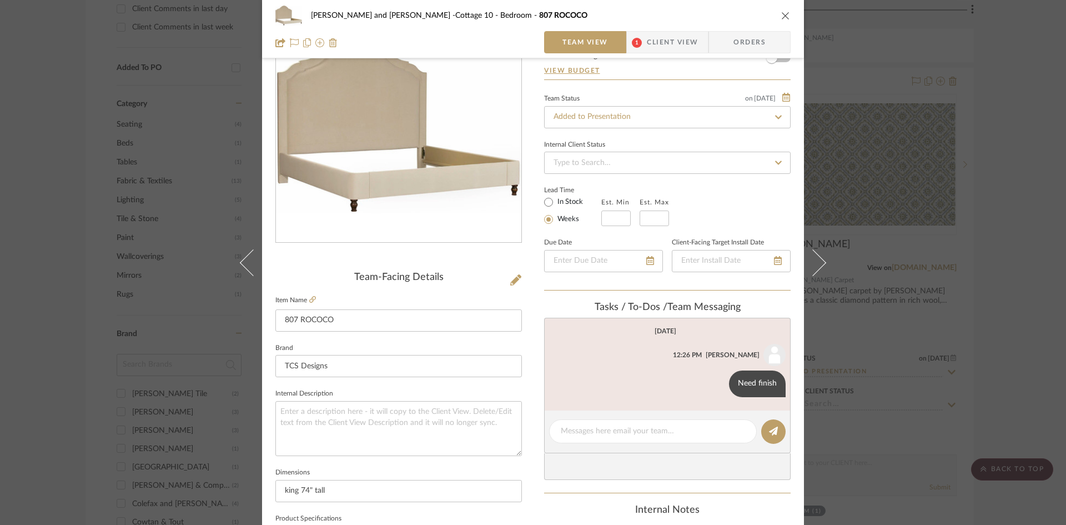
scroll to position [56, 0]
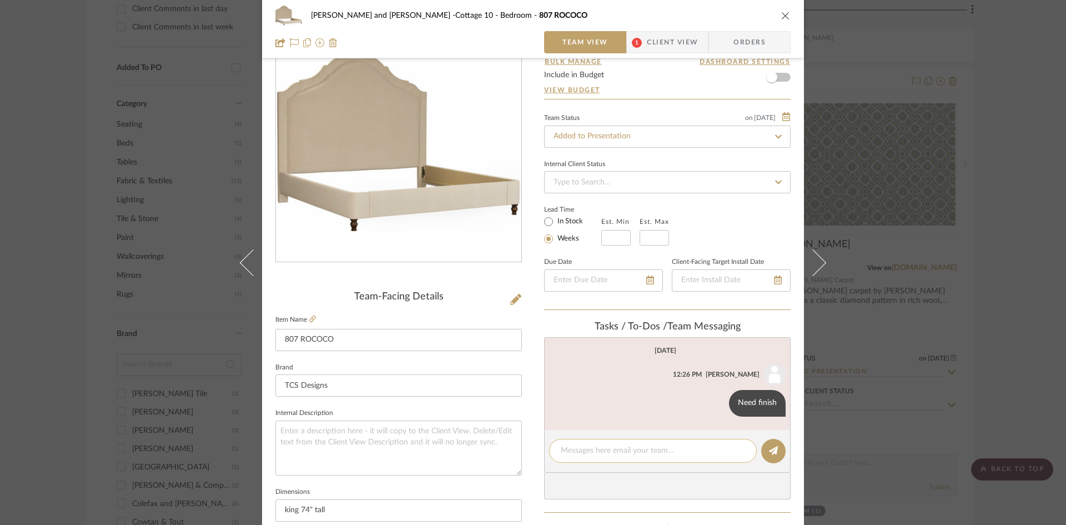
click at [631, 448] on textarea at bounding box center [653, 451] width 184 height 12
click at [311, 315] on link at bounding box center [312, 319] width 7 height 9
click at [614, 452] on textarea at bounding box center [653, 451] width 184 height 12
type textarea "$1497"
